Goal: Information Seeking & Learning: Learn about a topic

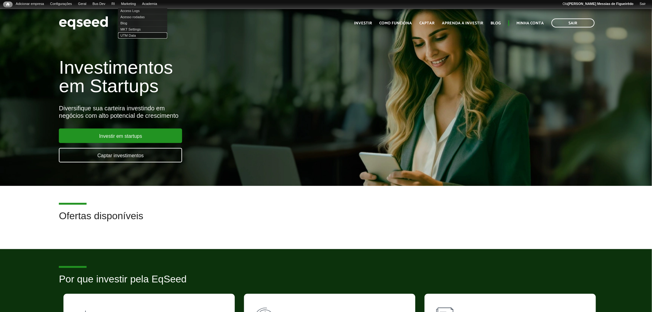
click at [133, 35] on link "UTM Data" at bounding box center [142, 35] width 49 height 6
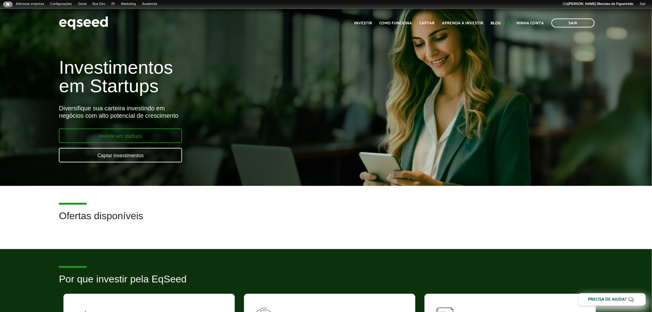
click at [129, 133] on link "Investir em startups" at bounding box center [120, 135] width 123 height 14
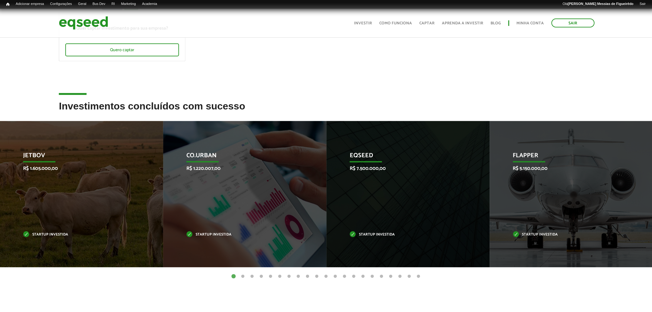
scroll to position [137, 0]
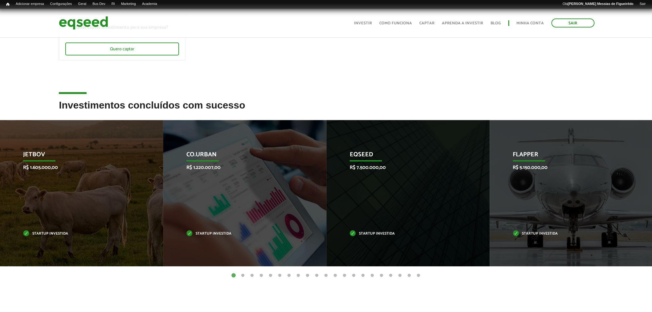
click at [244, 274] on button "2" at bounding box center [243, 275] width 6 height 6
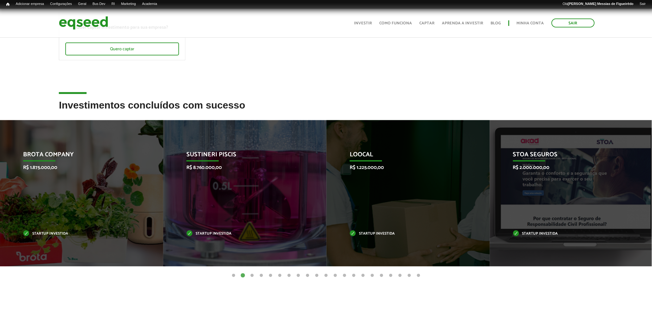
click at [253, 274] on button "3" at bounding box center [252, 275] width 6 height 6
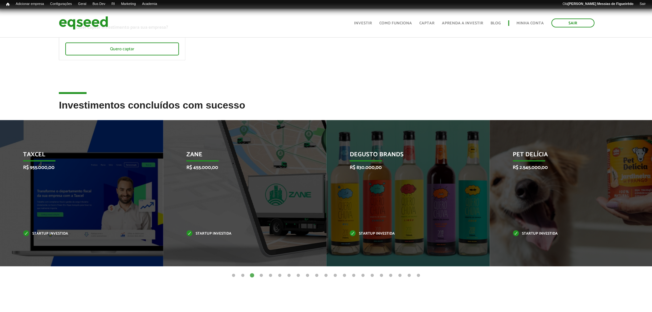
click at [261, 276] on button "4" at bounding box center [261, 275] width 6 height 6
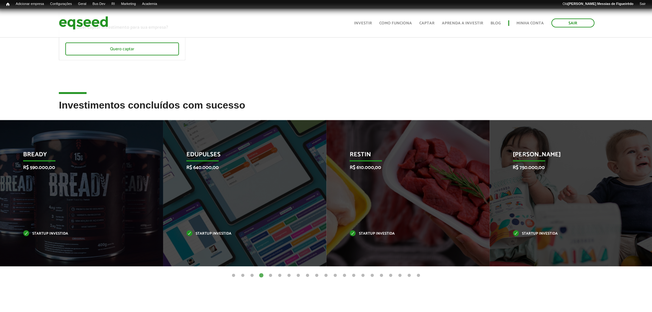
click at [270, 275] on button "5" at bounding box center [270, 275] width 6 height 6
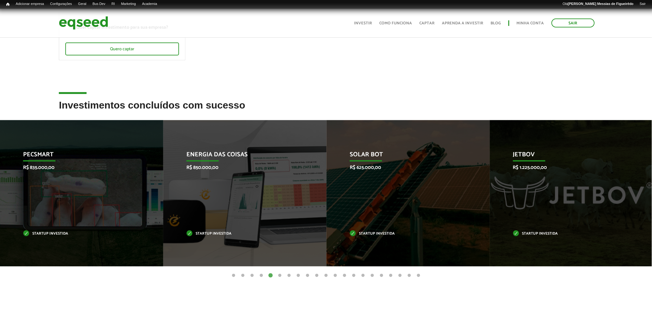
click at [233, 272] on button "1" at bounding box center [233, 275] width 6 height 6
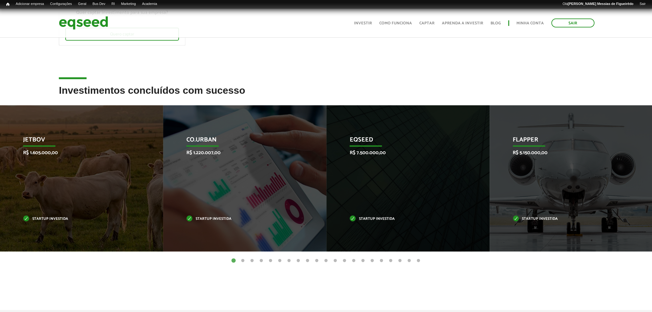
scroll to position [0, 0]
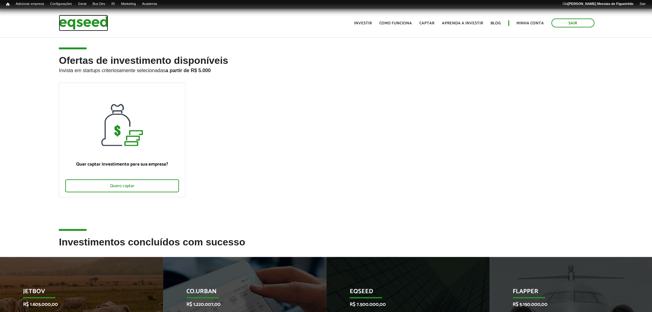
click at [78, 24] on img at bounding box center [83, 23] width 49 height 16
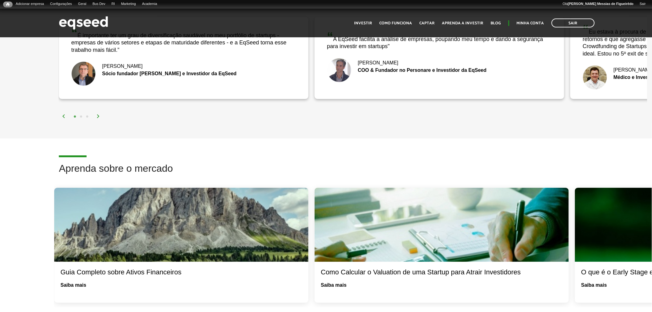
scroll to position [821, 0]
